Goal: Understand process/instructions: Learn how to perform a task or action

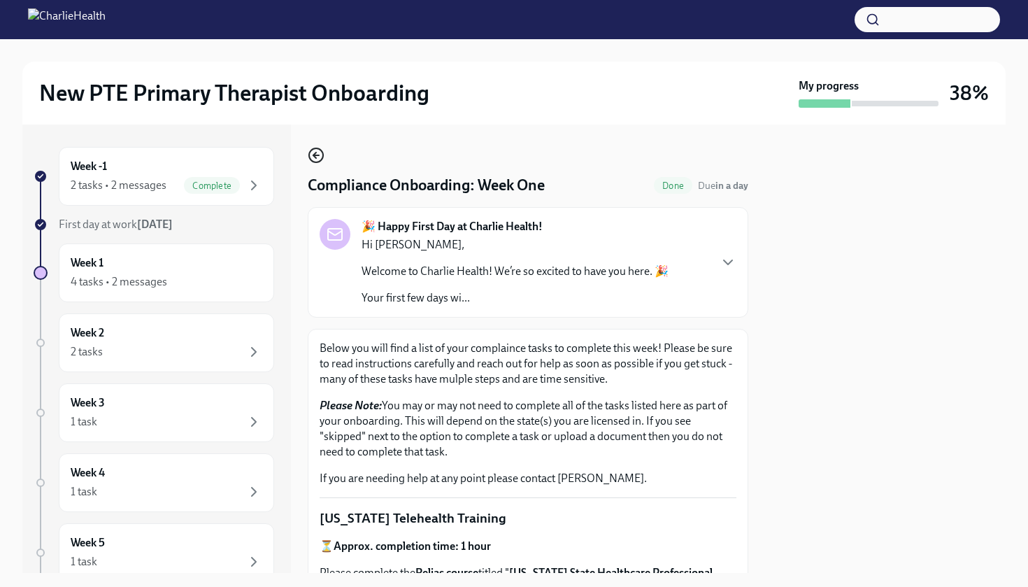
click at [311, 164] on icon "button" at bounding box center [316, 155] width 17 height 17
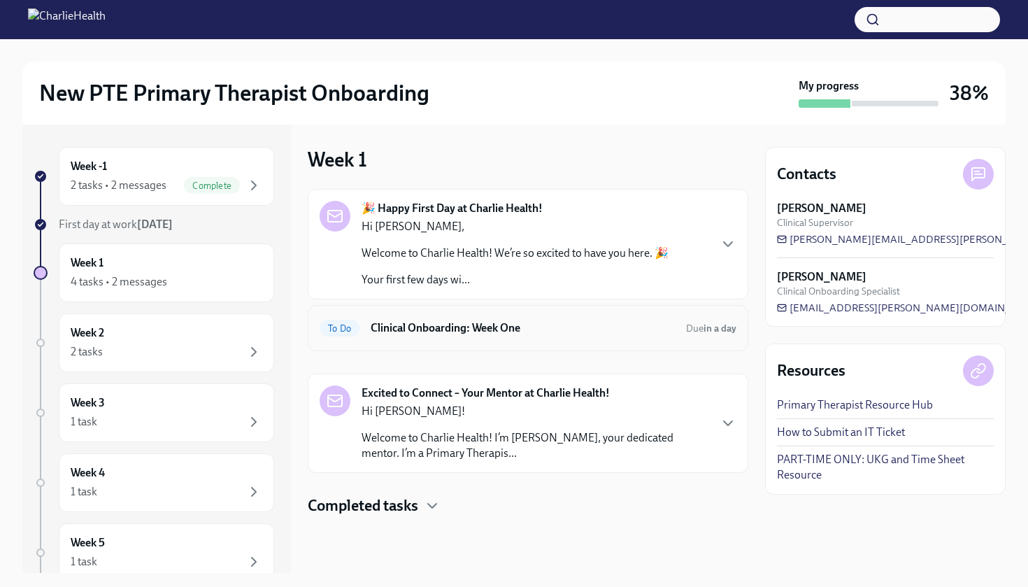
click at [505, 324] on h6 "Clinical Onboarding: Week One" at bounding box center [523, 327] width 304 height 15
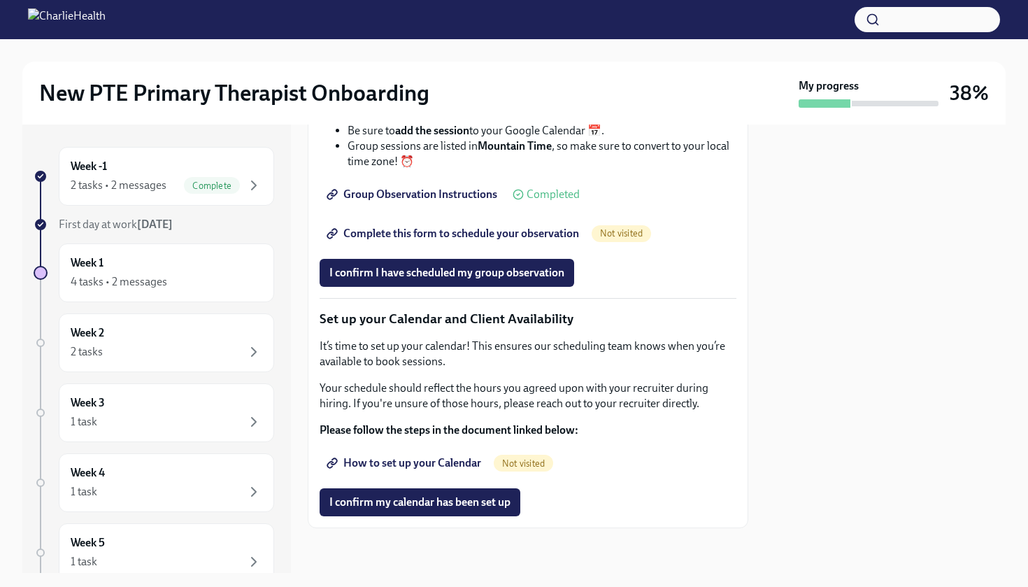
click at [431, 461] on span "How to set up your Calendar" at bounding box center [405, 463] width 152 height 14
click at [465, 503] on span "I confirm my calendar has been set up" at bounding box center [419, 502] width 181 height 14
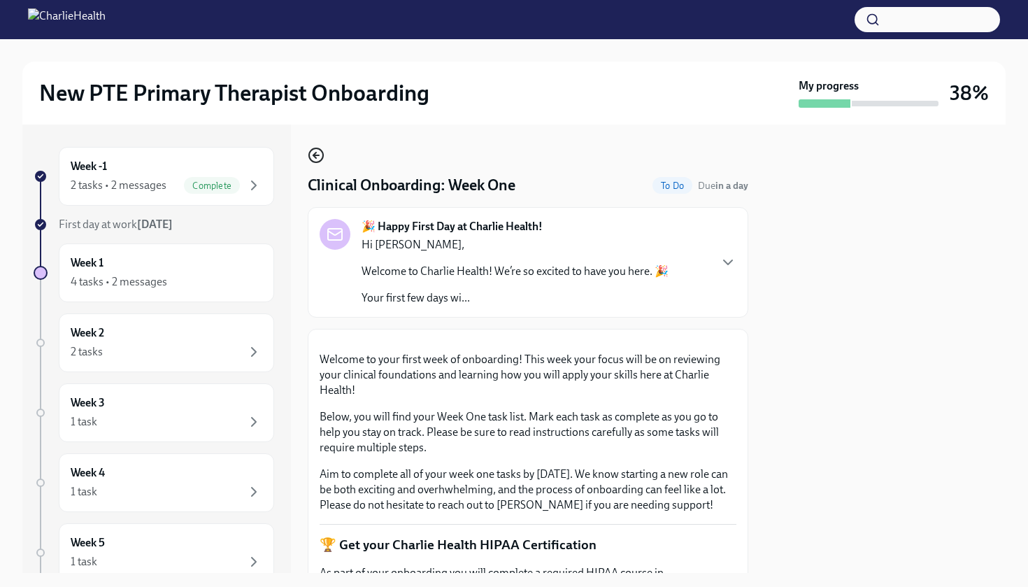
click at [311, 155] on icon "button" at bounding box center [316, 155] width 17 height 17
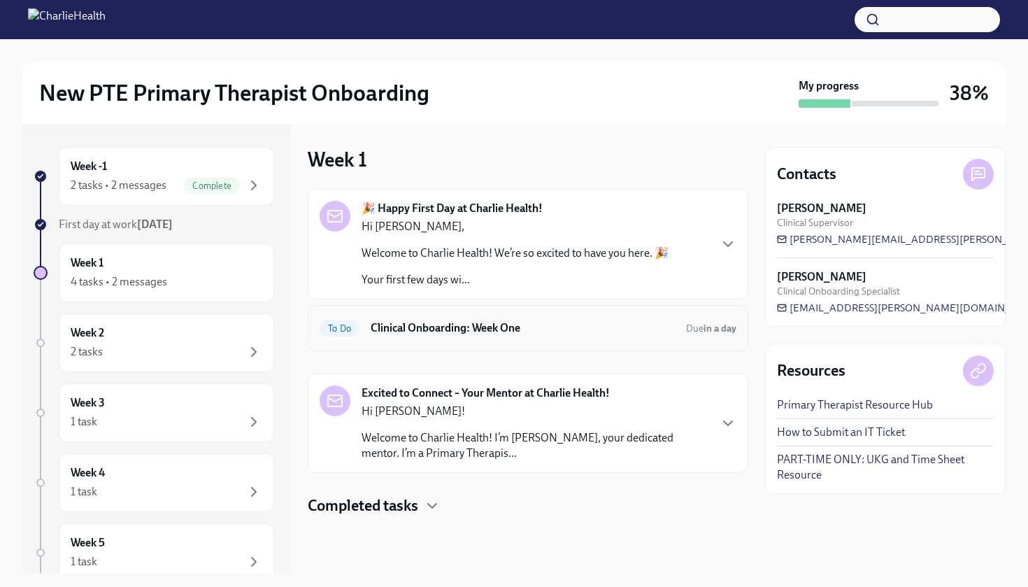
click at [569, 330] on h6 "Clinical Onboarding: Week One" at bounding box center [523, 327] width 304 height 15
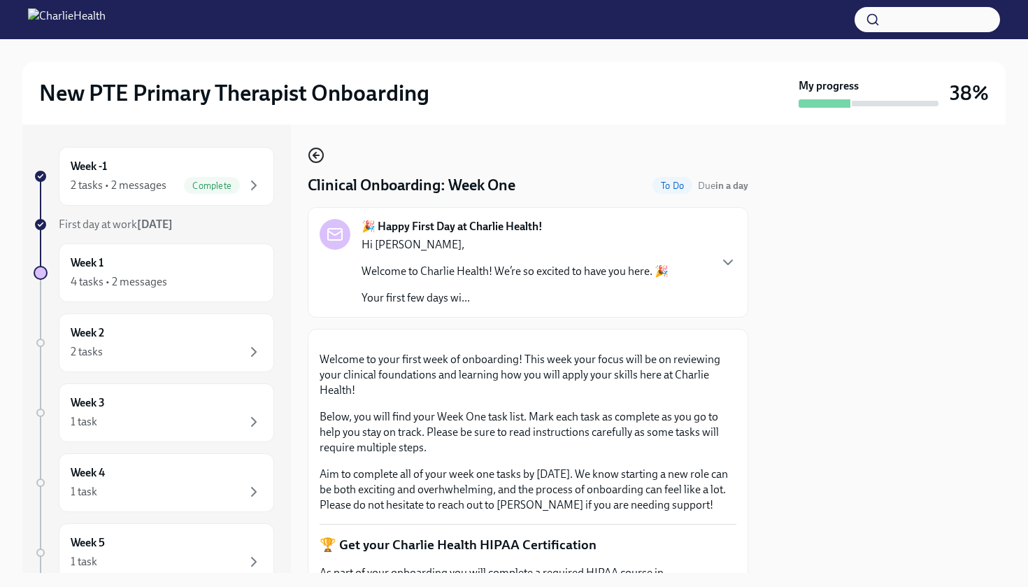
click at [320, 155] on icon "button" at bounding box center [316, 155] width 17 height 17
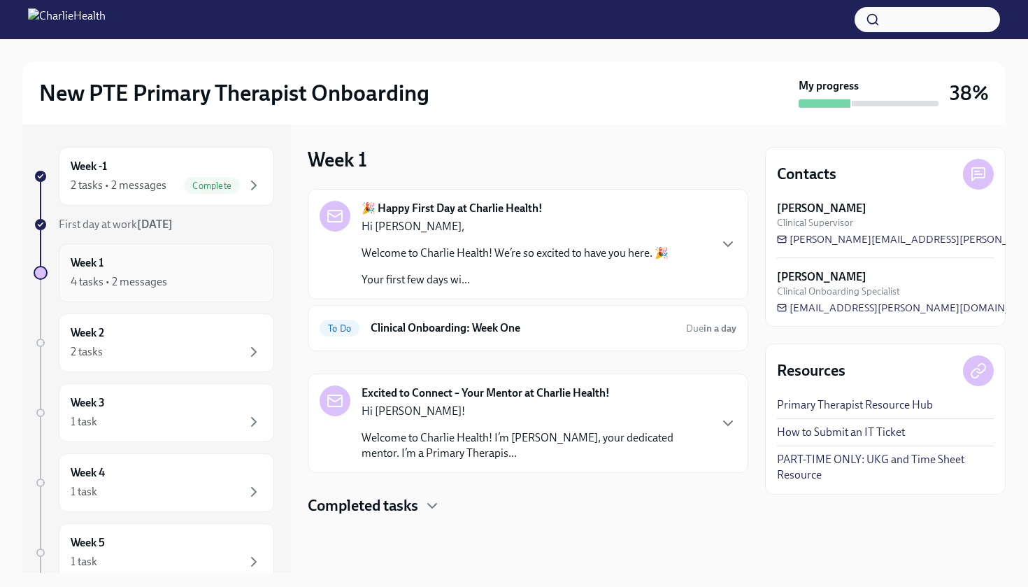
click at [202, 273] on div "4 tasks • 2 messages" at bounding box center [167, 281] width 192 height 17
click at [505, 327] on h6 "Clinical Onboarding: Week One" at bounding box center [523, 327] width 304 height 15
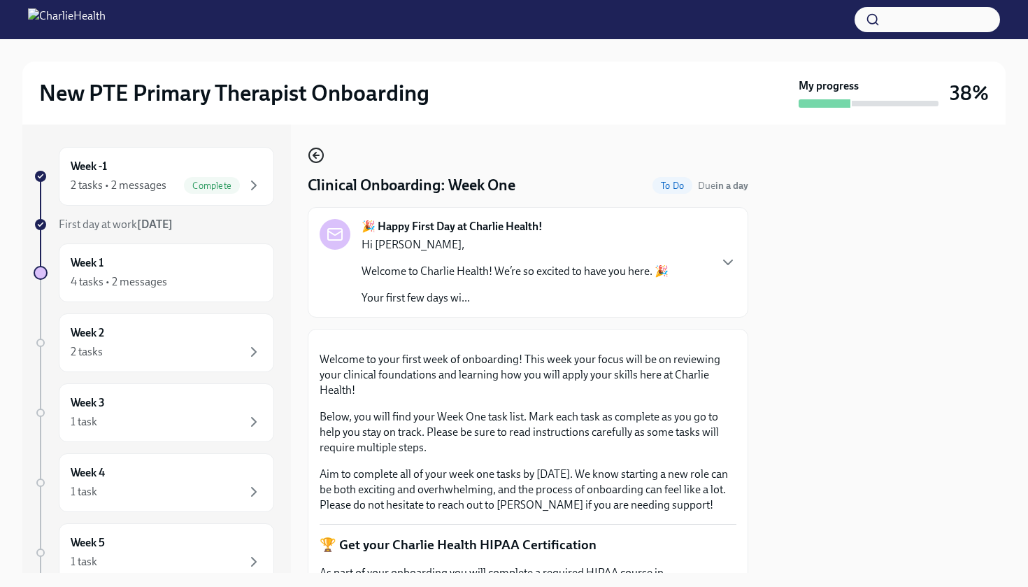
click at [322, 153] on icon "button" at bounding box center [316, 155] width 17 height 17
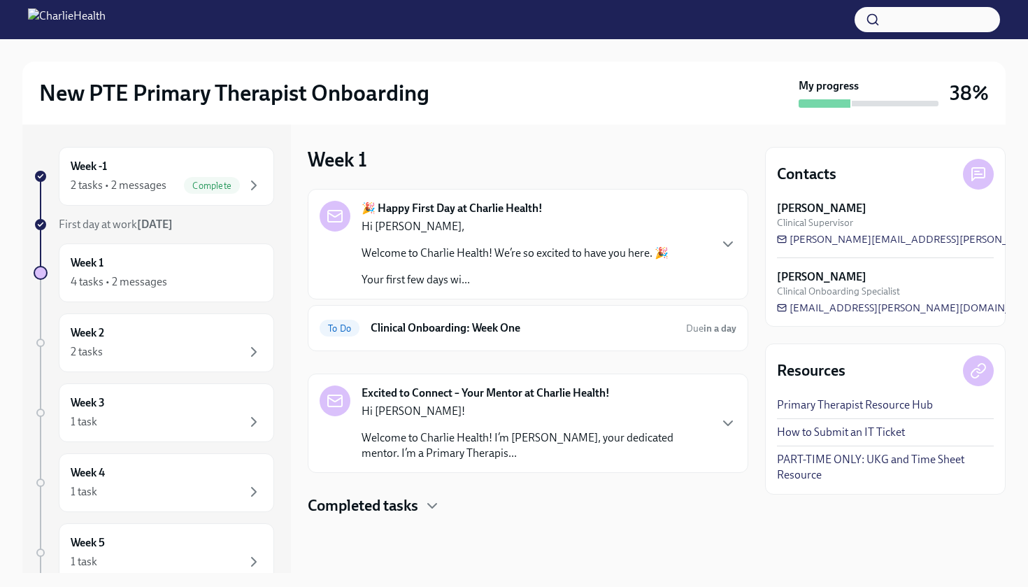
click at [398, 510] on h4 "Completed tasks" at bounding box center [363, 505] width 111 height 21
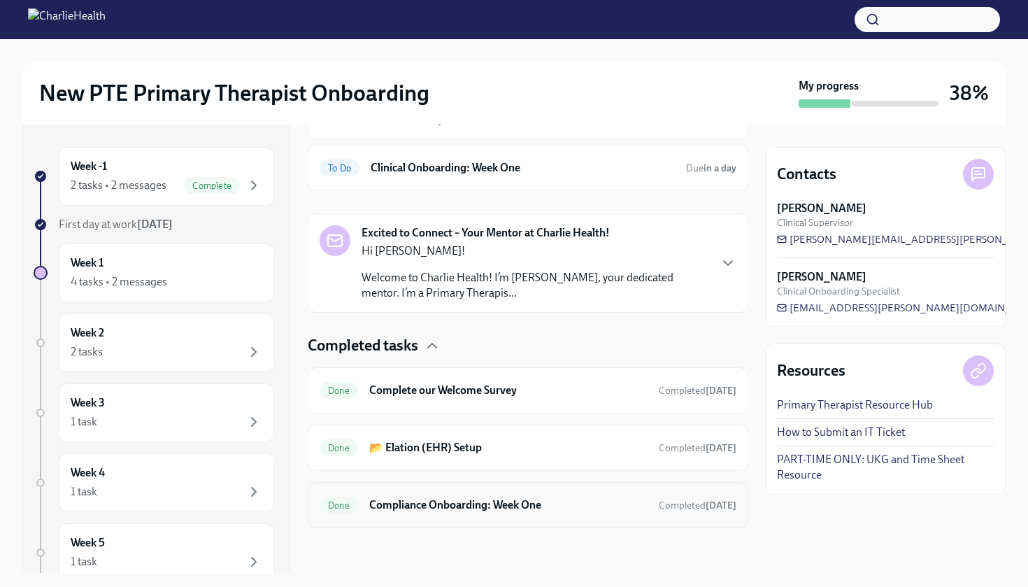
scroll to position [160, 0]
click at [193, 341] on div "Week 2 2 tasks" at bounding box center [167, 342] width 192 height 35
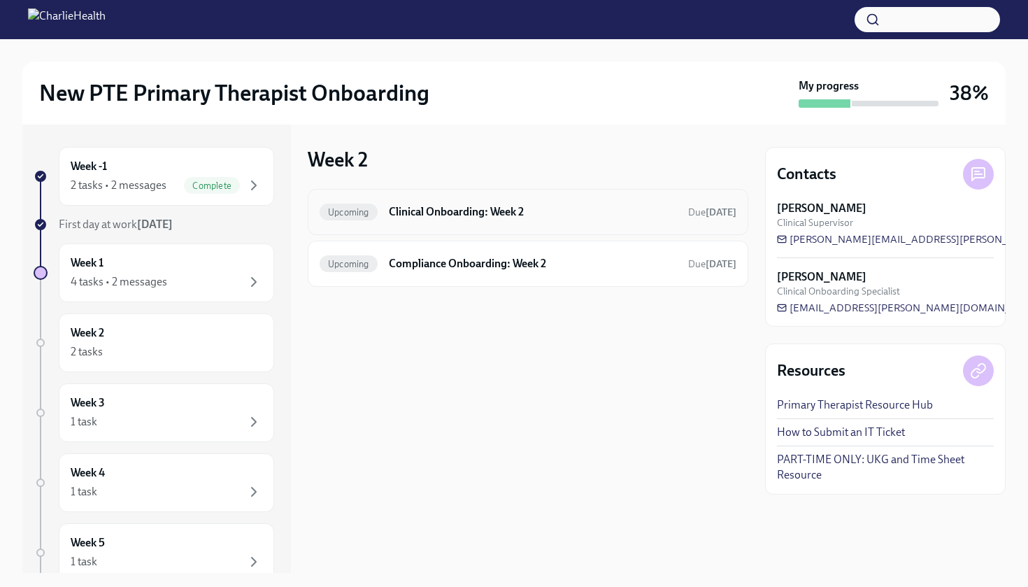
click at [502, 211] on h6 "Clinical Onboarding: Week 2" at bounding box center [533, 211] width 288 height 15
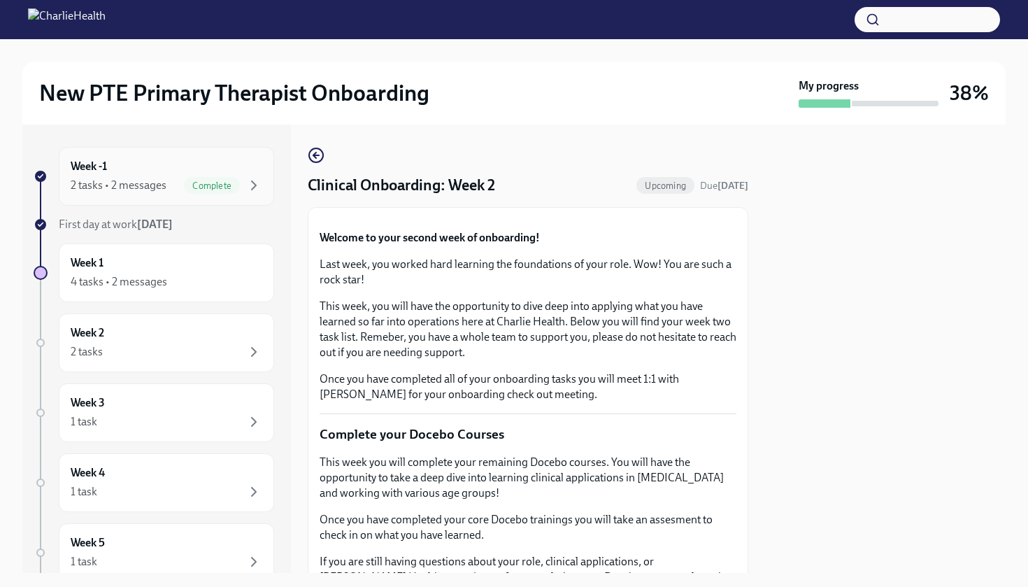
click at [164, 179] on div "2 tasks • 2 messages" at bounding box center [119, 185] width 96 height 15
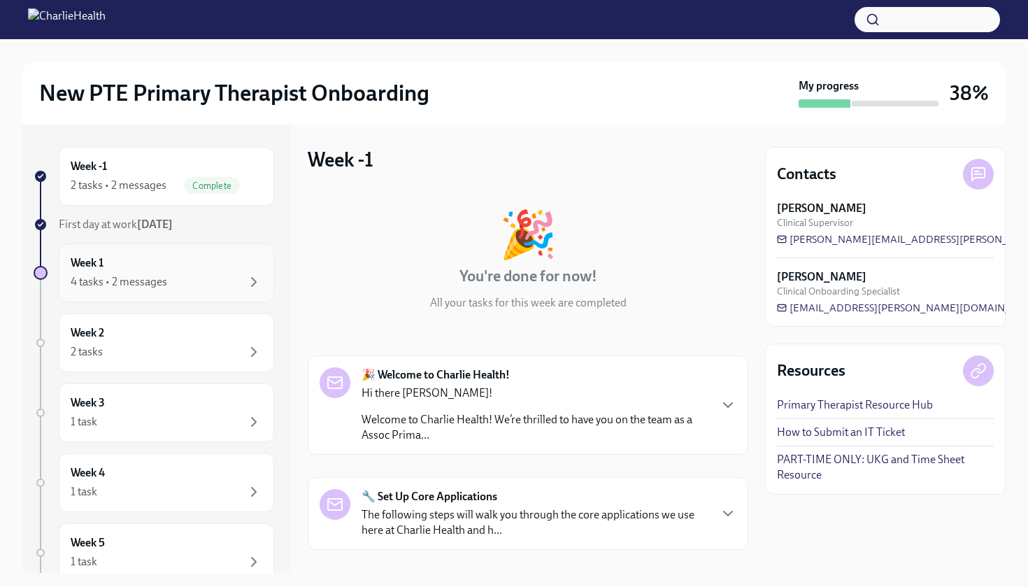
click at [169, 276] on div "4 tasks • 2 messages" at bounding box center [167, 281] width 192 height 17
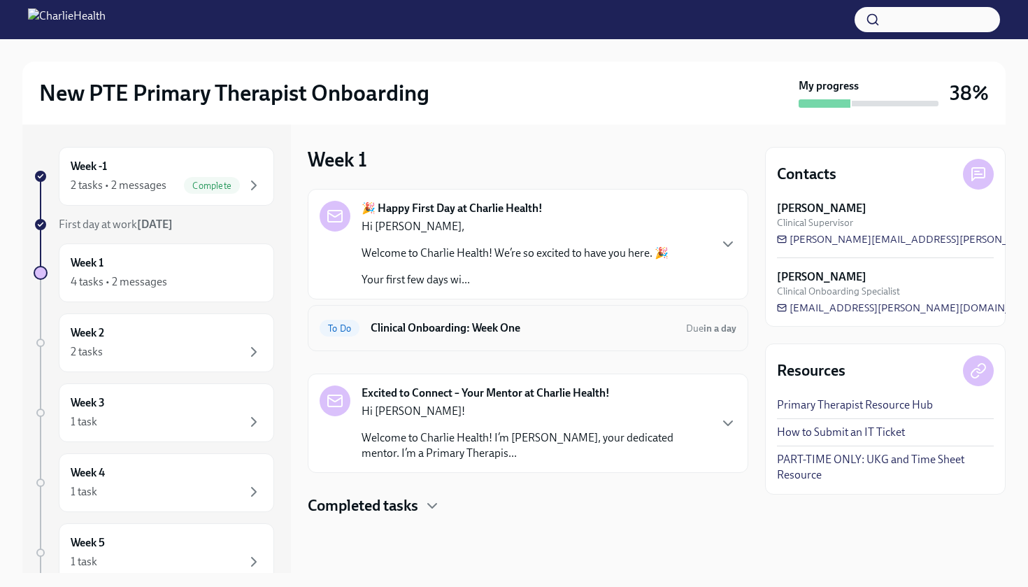
click at [485, 322] on h6 "Clinical Onboarding: Week One" at bounding box center [523, 327] width 304 height 15
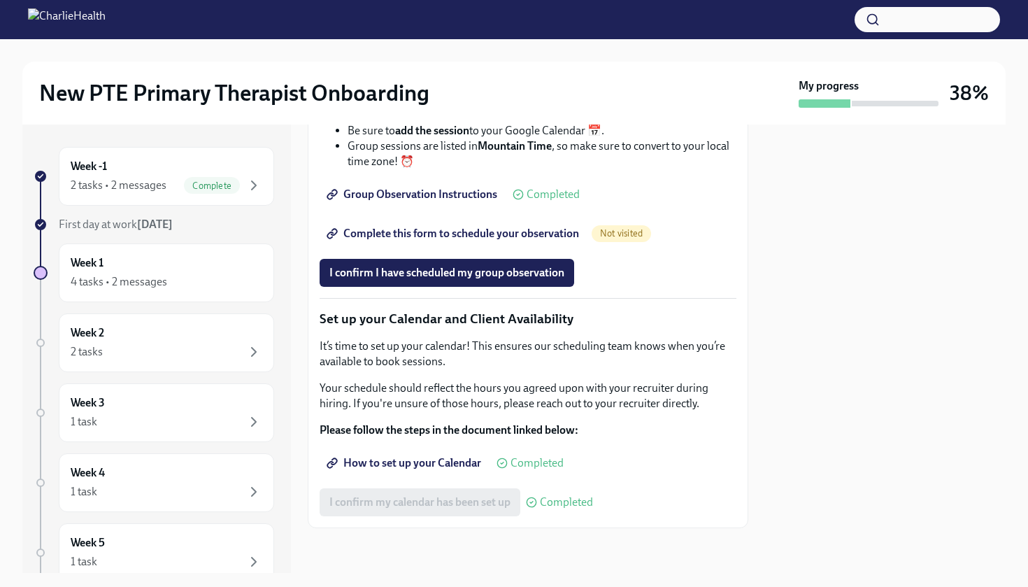
scroll to position [2124, 0]
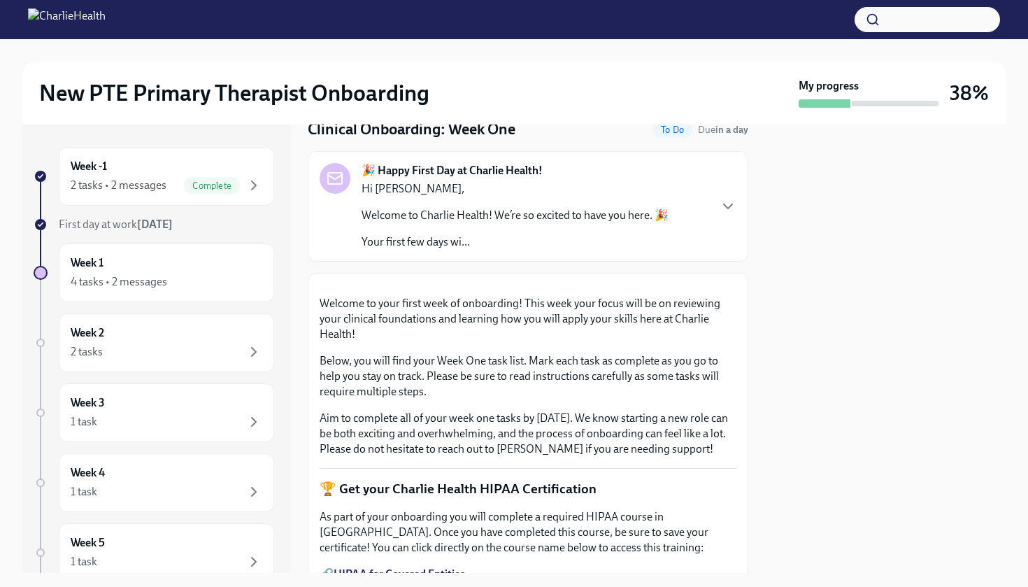
scroll to position [55, 0]
click at [171, 271] on div "Week 1 4 tasks • 2 messages" at bounding box center [167, 272] width 192 height 35
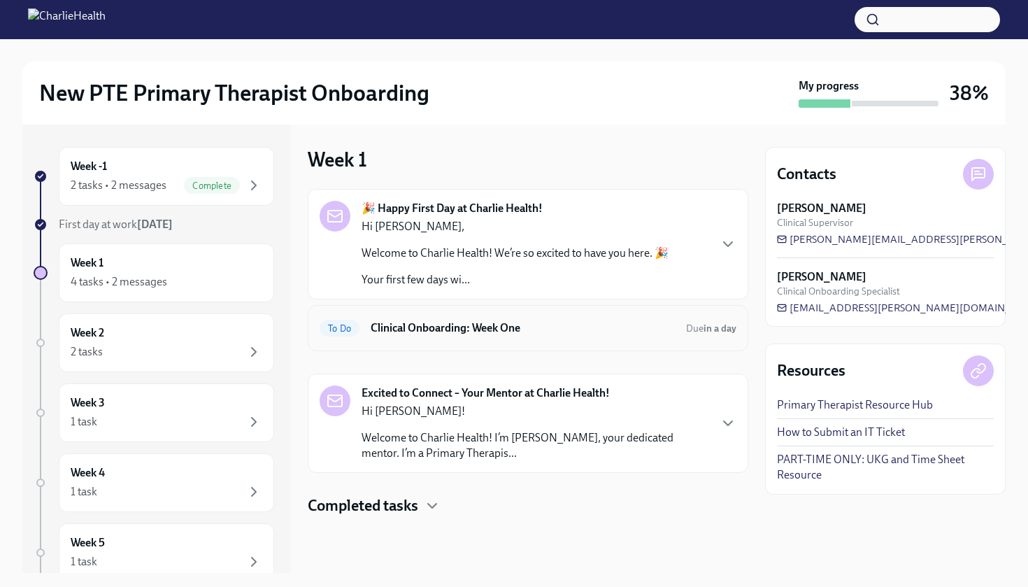
click at [518, 331] on h6 "Clinical Onboarding: Week One" at bounding box center [523, 327] width 304 height 15
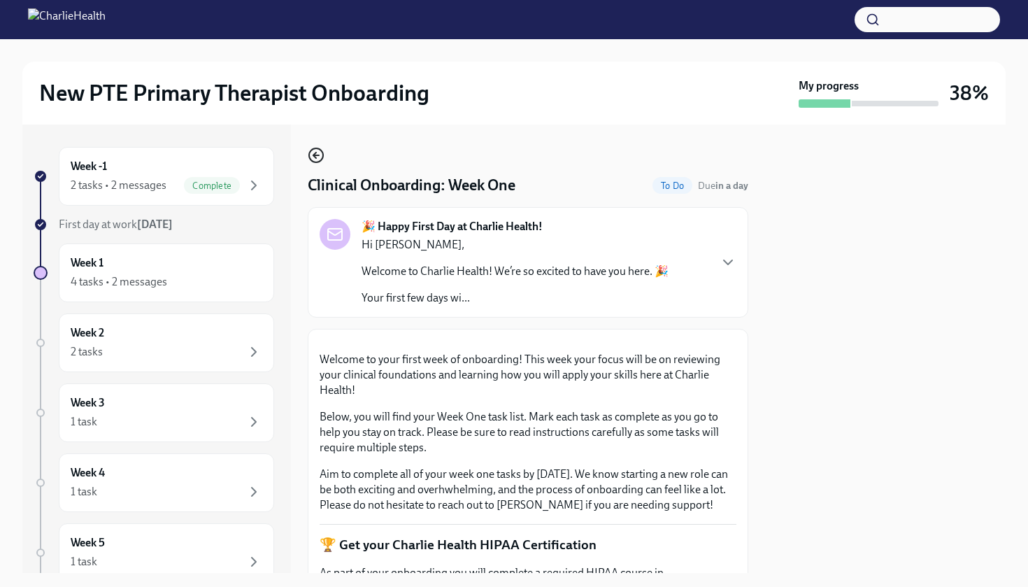
click at [315, 159] on icon "button" at bounding box center [316, 155] width 17 height 17
